Goal: Task Accomplishment & Management: Use online tool/utility

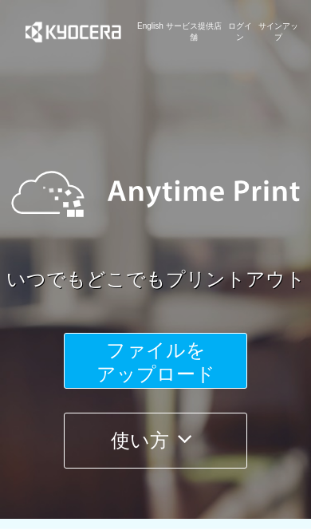
click at [219, 365] on button "ファイルを ​​アップロード" at bounding box center [156, 361] width 184 height 56
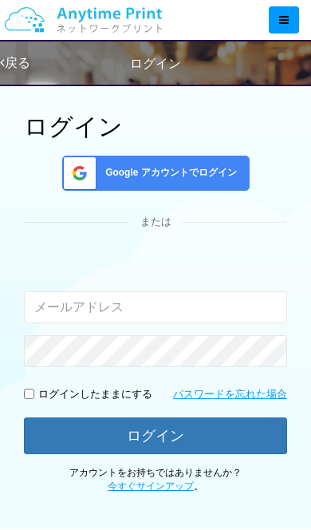
click at [239, 302] on input "email" at bounding box center [155, 307] width 263 height 32
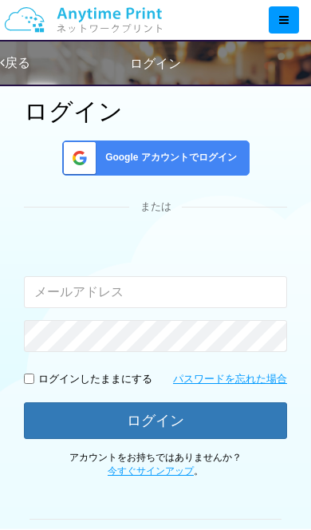
scroll to position [71, 0]
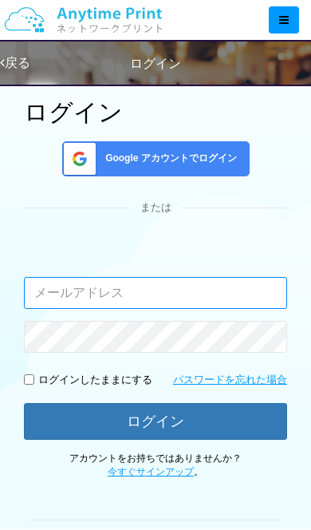
type input "[EMAIL_ADDRESS][DOMAIN_NAME]"
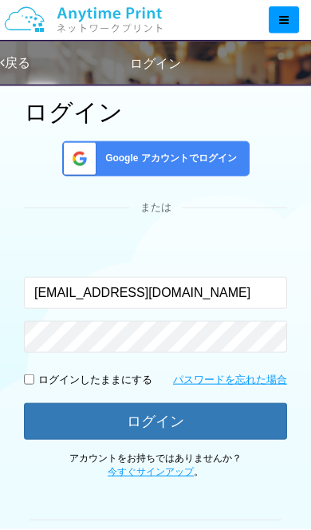
click at [222, 421] on button "ログイン" at bounding box center [155, 421] width 263 height 37
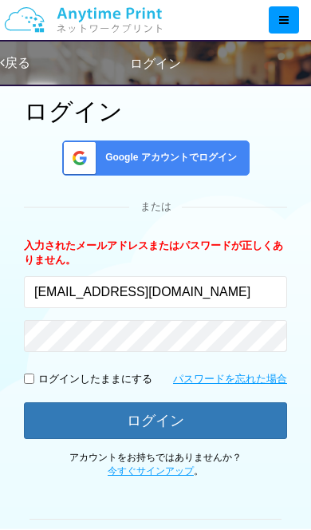
click at [23, 381] on div "ログイン Google アカウントでログイン または 入力されたメールアドレスまたはパスワードが正しくありません。 [EMAIL_ADDRESS][DOMAI…" at bounding box center [156, 386] width 280 height 639
click at [30, 376] on input "checkbox" at bounding box center [29, 379] width 10 height 10
checkbox input "true"
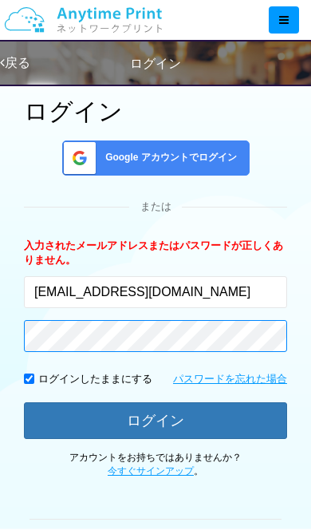
scroll to position [71, 0]
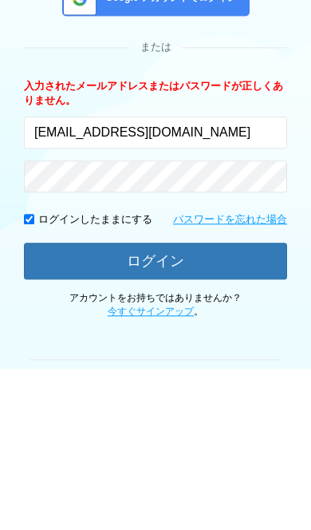
click at [225, 403] on button "ログイン" at bounding box center [155, 421] width 263 height 37
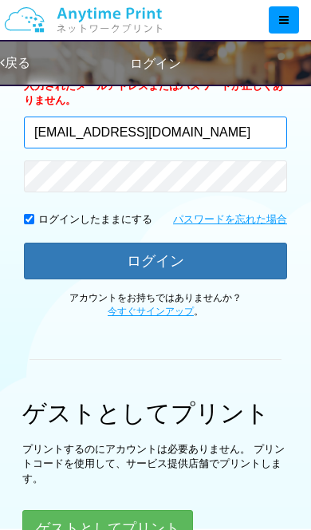
click at [240, 126] on input "[EMAIL_ADDRESS][DOMAIN_NAME]" at bounding box center [155, 133] width 263 height 32
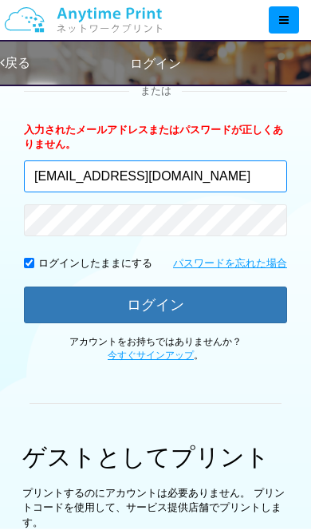
scroll to position [188, 0]
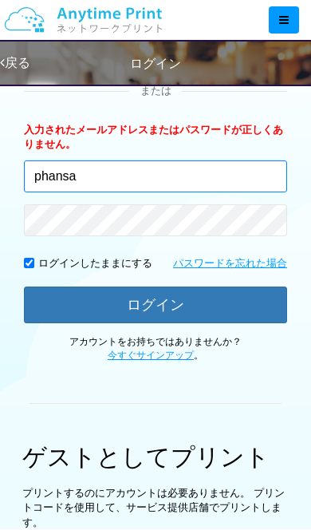
type input "phans"
type input "0"
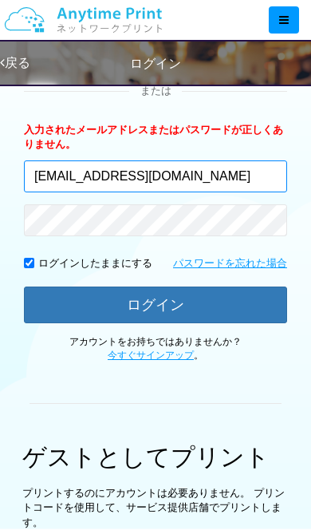
type input "[EMAIL_ADDRESS][DOMAIN_NAME]"
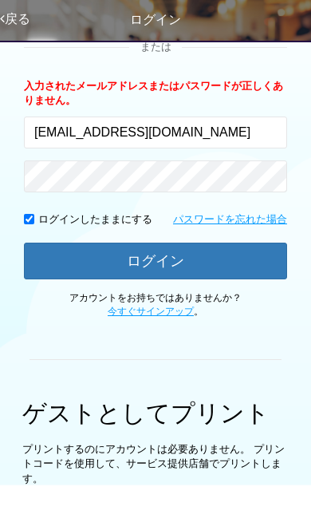
click at [239, 287] on button "ログイン" at bounding box center [155, 305] width 263 height 37
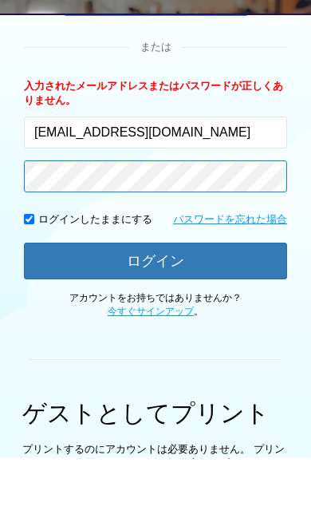
scroll to position [160, 0]
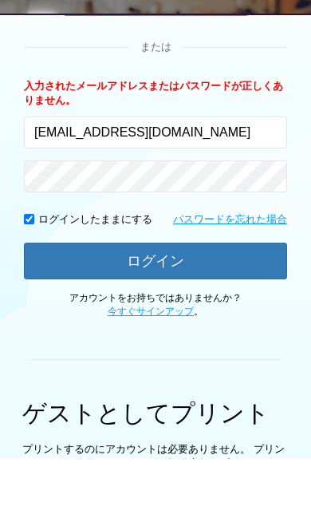
click at [61, 314] on button "ログイン" at bounding box center [155, 332] width 263 height 37
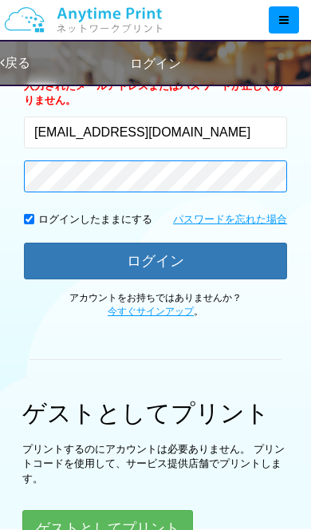
scroll to position [232, 0]
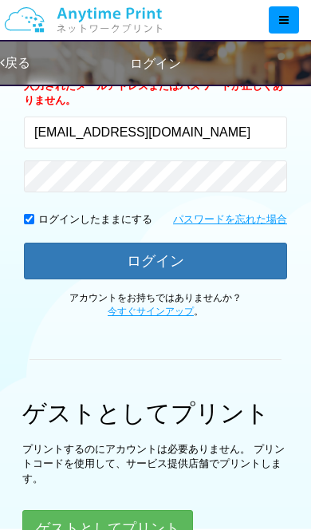
click at [65, 272] on button "ログイン" at bounding box center [155, 261] width 263 height 37
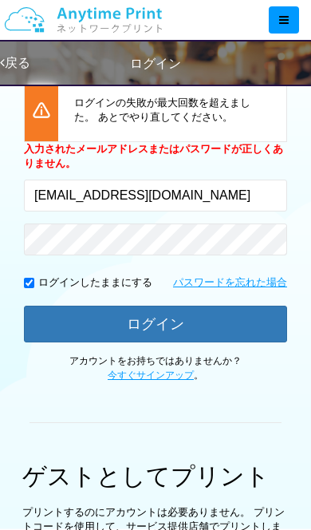
click at [65, 313] on button "ログイン" at bounding box center [155, 324] width 263 height 37
click at [63, 316] on button "ログイン" at bounding box center [155, 324] width 263 height 37
click at [62, 318] on button "ログイン" at bounding box center [155, 324] width 263 height 37
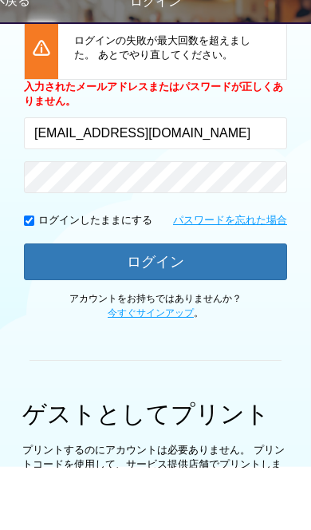
click at [48, 306] on button "ログイン" at bounding box center [155, 324] width 263 height 37
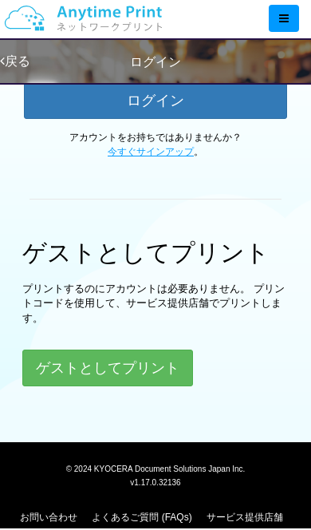
scroll to position [453, 0]
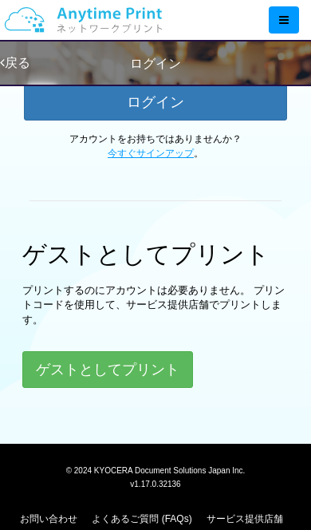
click at [49, 374] on button "ゲストとしてプリント" at bounding box center [107, 369] width 171 height 37
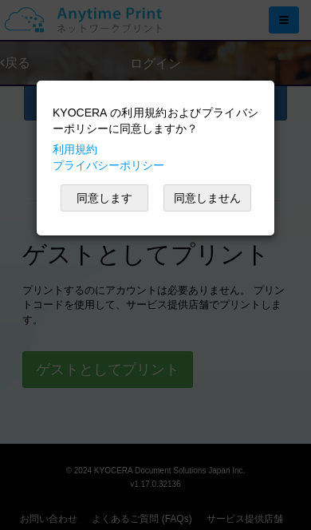
click at [77, 204] on button "同意します" at bounding box center [105, 197] width 88 height 27
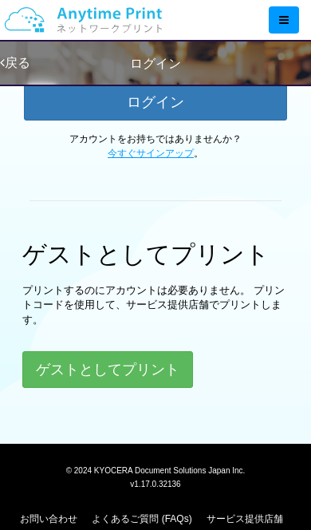
scroll to position [30, 0]
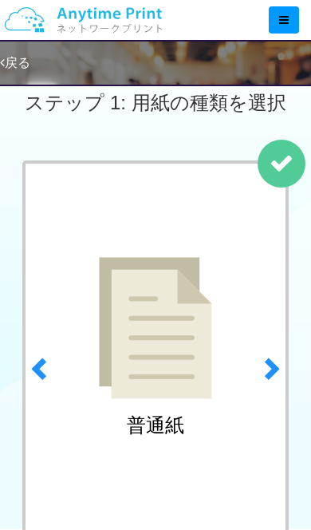
click at [259, 380] on span at bounding box center [271, 368] width 24 height 24
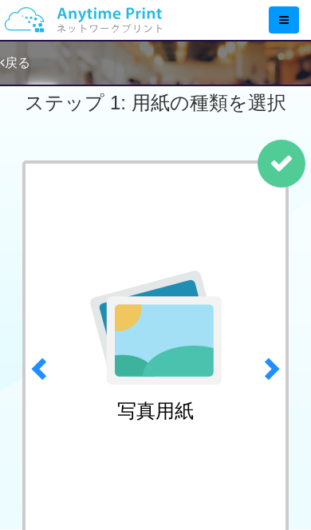
click at [45, 384] on link "previous" at bounding box center [37, 363] width 42 height 407
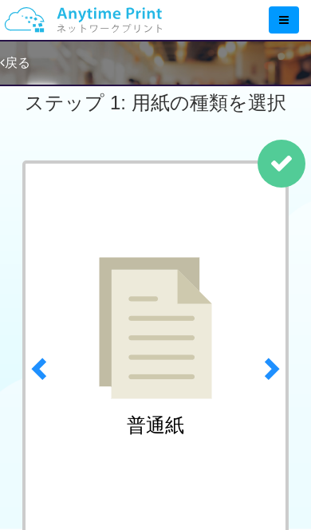
click at [274, 371] on span at bounding box center [271, 368] width 24 height 24
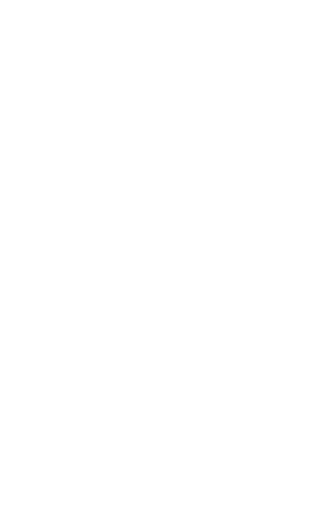
scroll to position [0, 0]
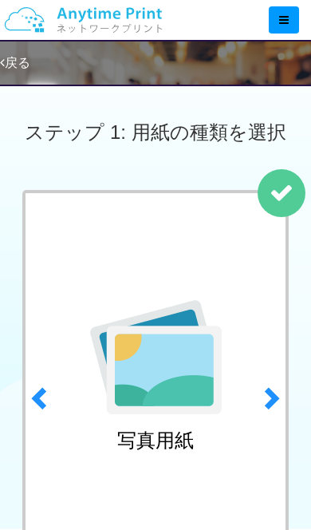
click at [269, 386] on span at bounding box center [271, 398] width 24 height 24
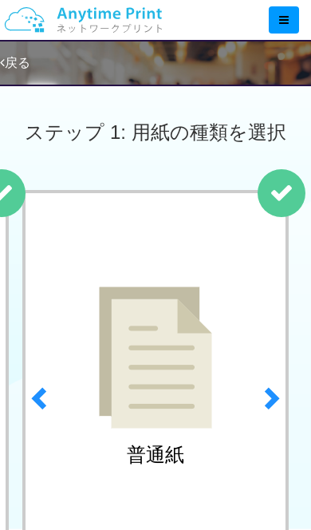
click at [269, 397] on span at bounding box center [271, 398] width 24 height 24
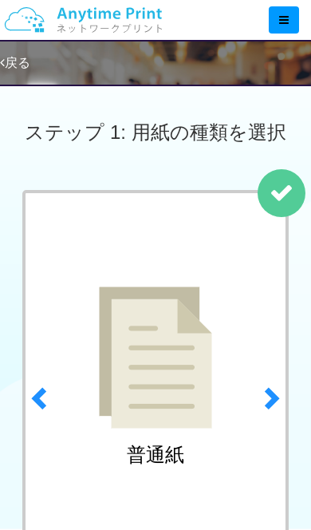
click at [153, 417] on img at bounding box center [155, 358] width 113 height 142
click at [190, 365] on img at bounding box center [155, 358] width 113 height 142
click at [177, 364] on img at bounding box center [155, 358] width 113 height 142
click at [272, 201] on link "next" at bounding box center [275, 393] width 42 height 407
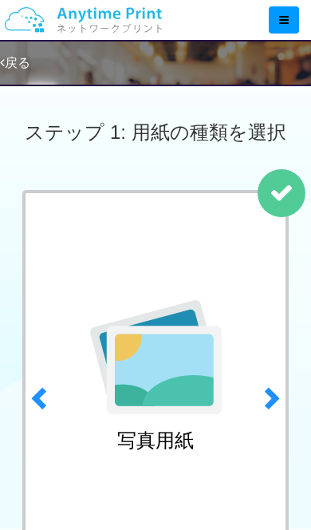
click at [173, 452] on div "写真用紙" at bounding box center [155, 379] width 266 height 379
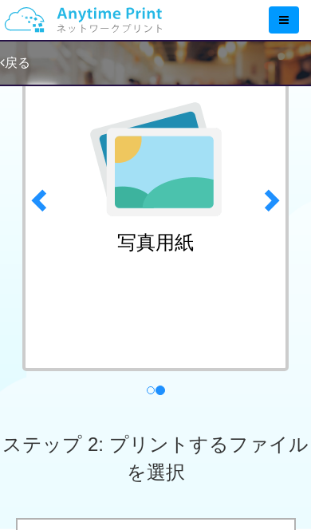
click at [196, 292] on div "写真用紙" at bounding box center [155, 181] width 266 height 379
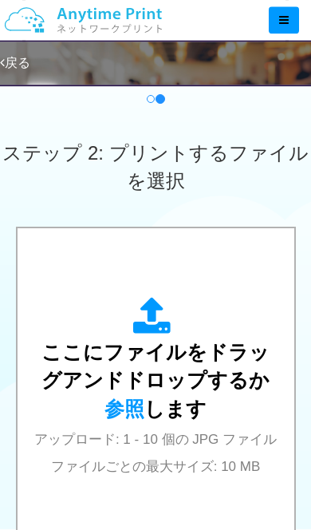
scroll to position [489, 0]
click at [156, 317] on icon at bounding box center [155, 317] width 45 height 40
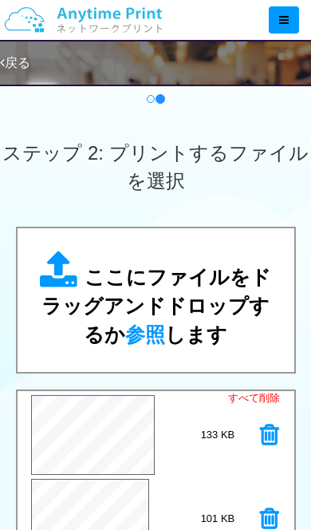
scroll to position [603, 0]
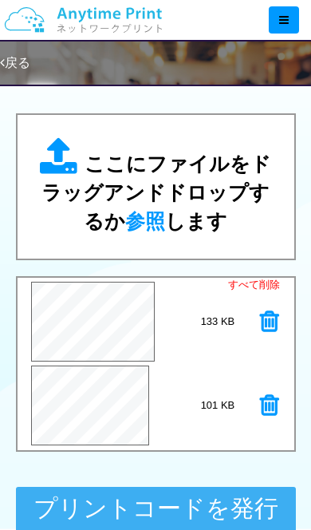
click at [233, 523] on button "プリントコードを発行する" at bounding box center [156, 523] width 280 height 72
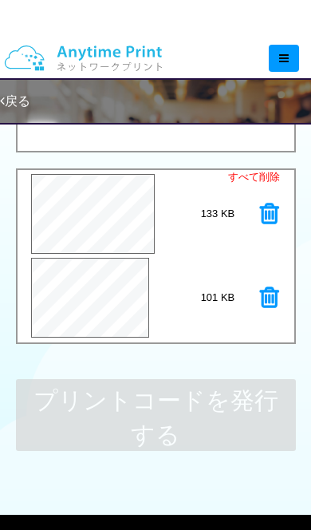
scroll to position [710, 0]
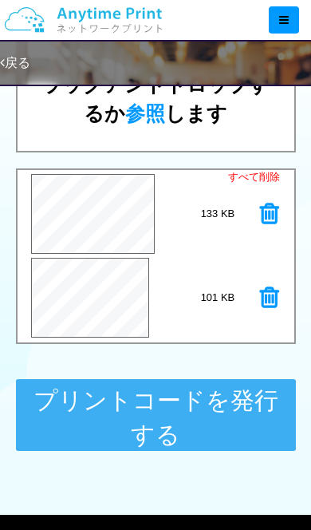
click at [140, 417] on button "プリントコードを発行する" at bounding box center [156, 415] width 280 height 72
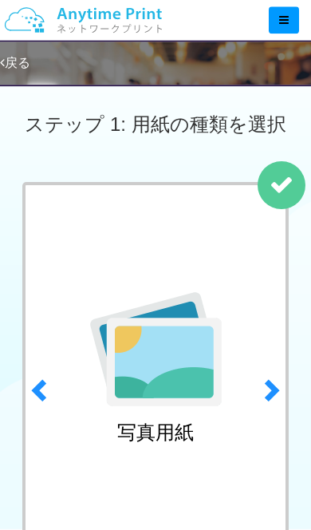
scroll to position [6, 0]
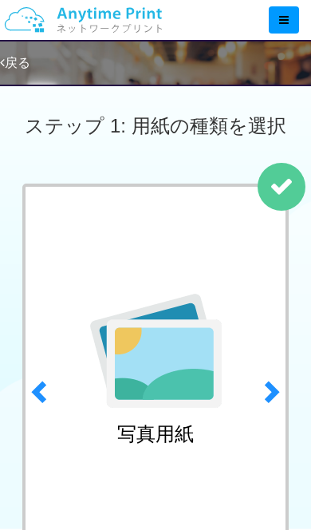
click at [264, 395] on span at bounding box center [271, 391] width 24 height 24
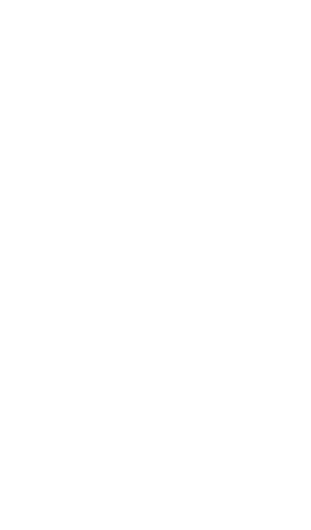
scroll to position [0, 0]
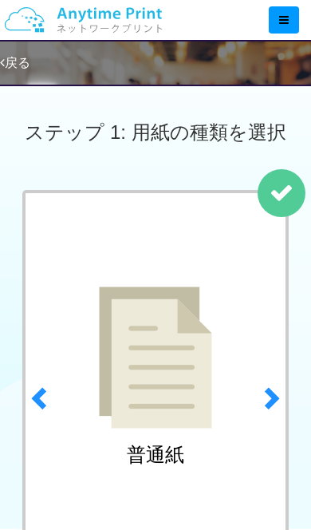
click at [27, 403] on link "previous" at bounding box center [37, 393] width 42 height 407
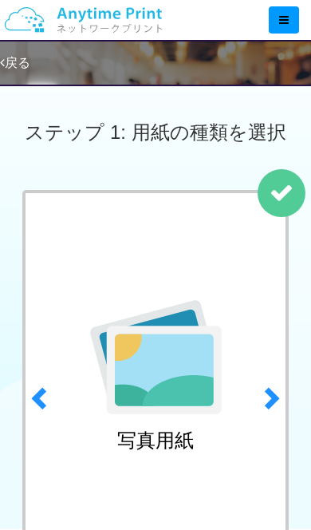
click at [241, 381] on div "写真用紙" at bounding box center [155, 379] width 266 height 379
click at [180, 355] on img at bounding box center [156, 357] width 132 height 114
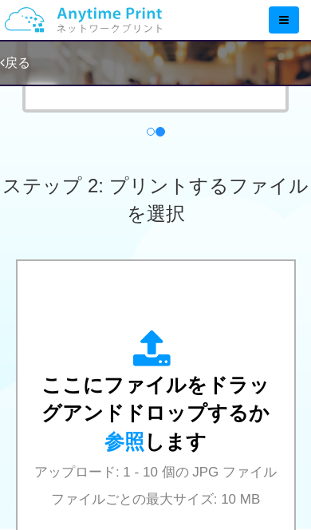
scroll to position [461, 0]
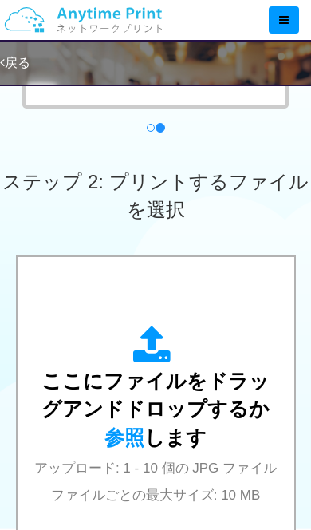
click at [167, 326] on icon at bounding box center [155, 346] width 45 height 40
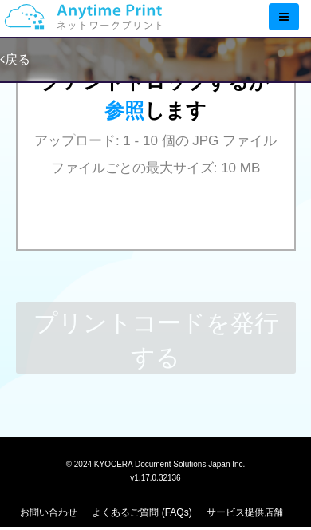
scroll to position [785, 0]
